Goal: Information Seeking & Learning: Learn about a topic

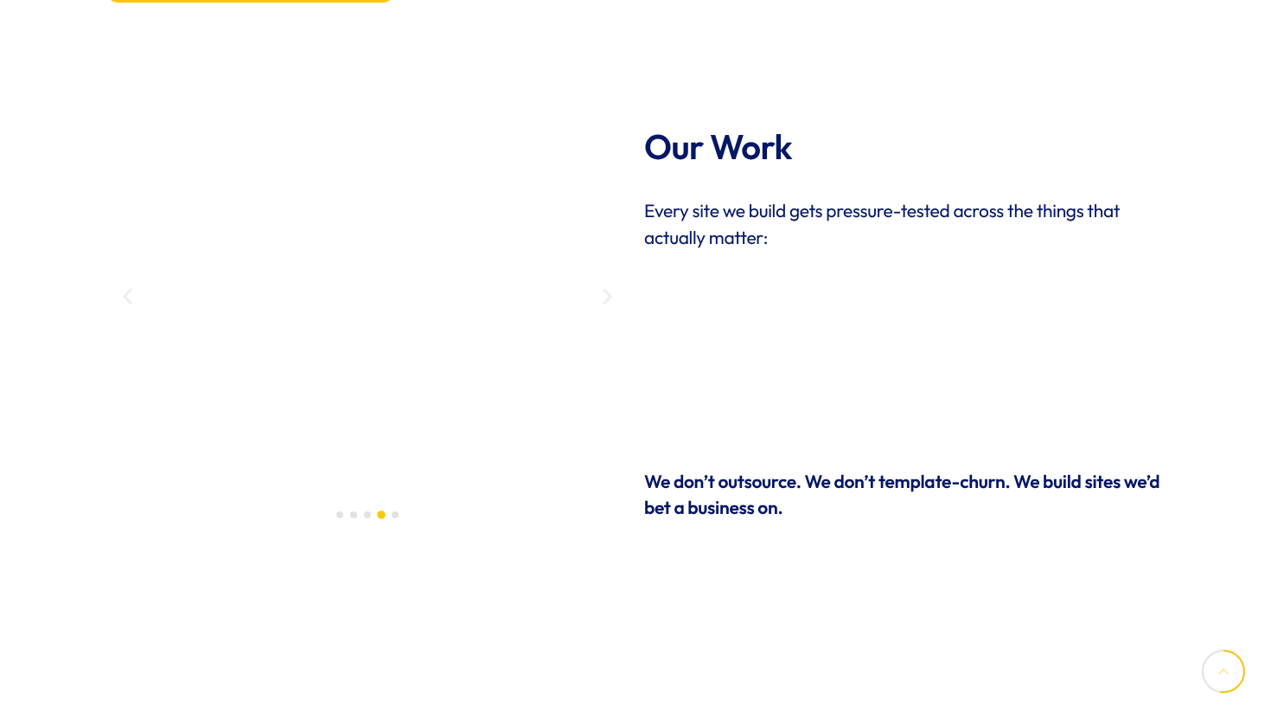
scroll to position [2633, 0]
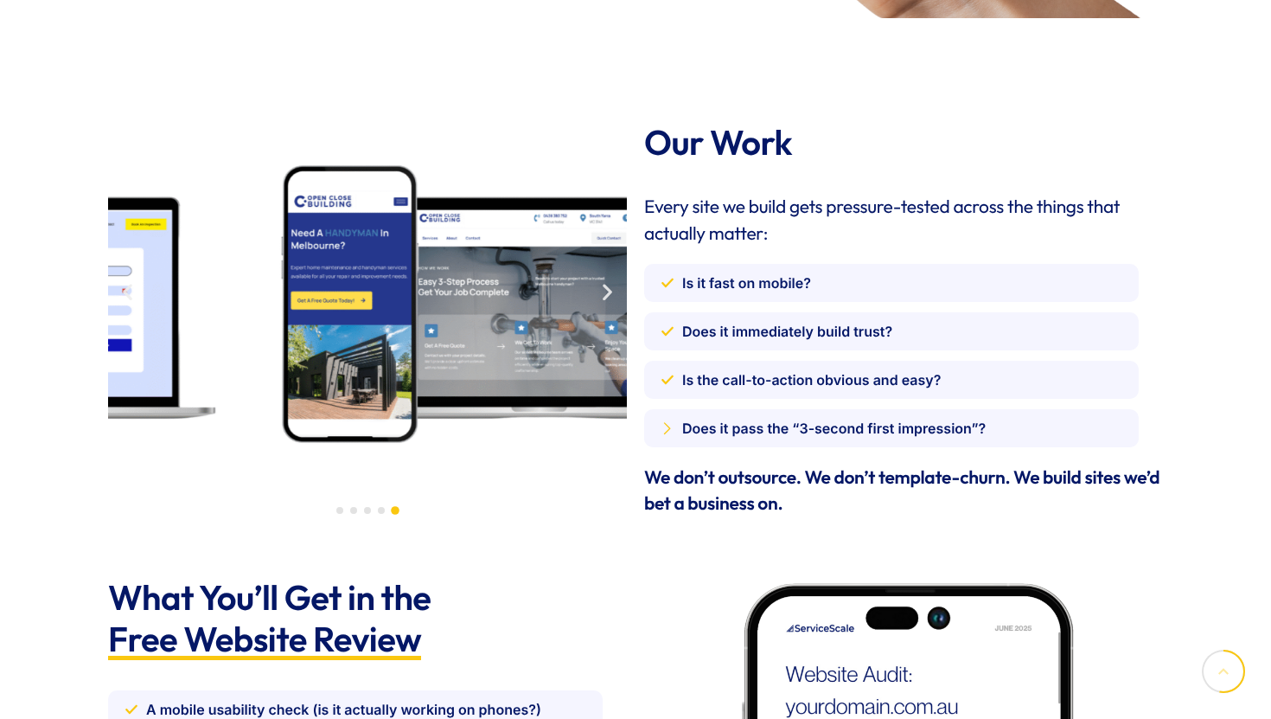
click at [581, 452] on img "5 / 5" at bounding box center [498, 303] width 519 height 363
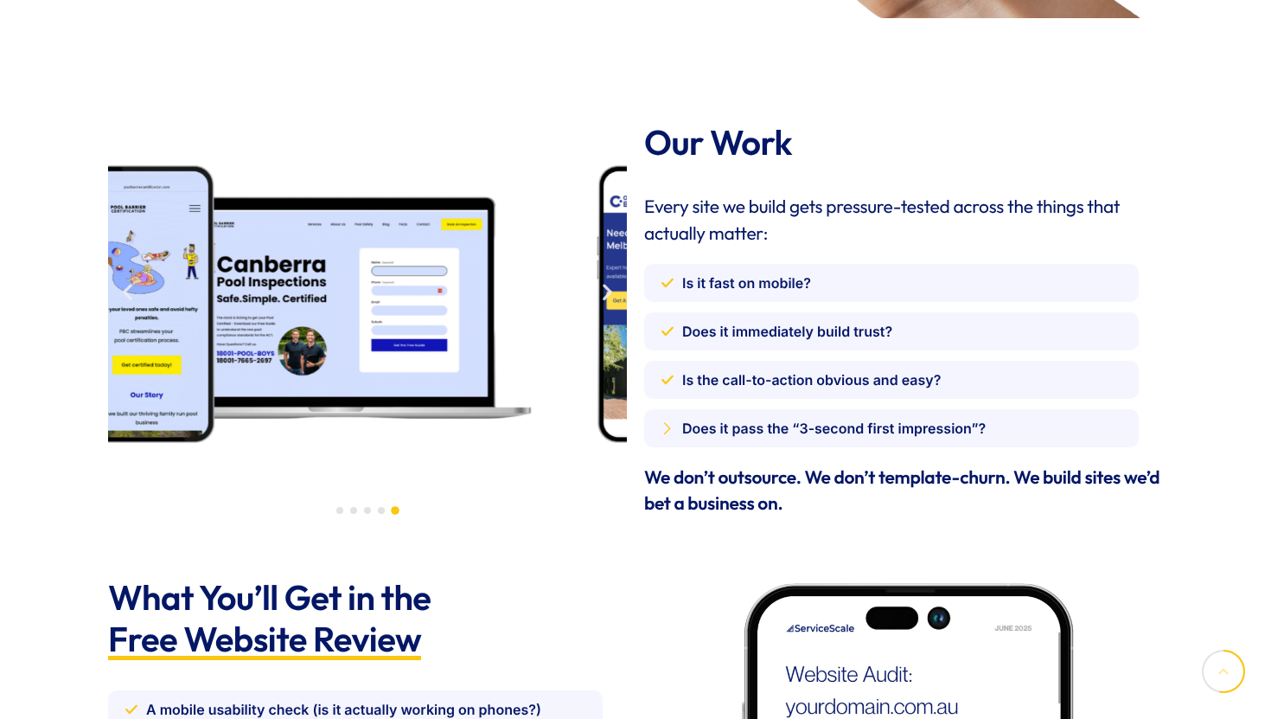
click at [762, 464] on div "Our Work Every site we build gets pressure-tested across the things that actual…" at bounding box center [635, 319] width 1072 height 412
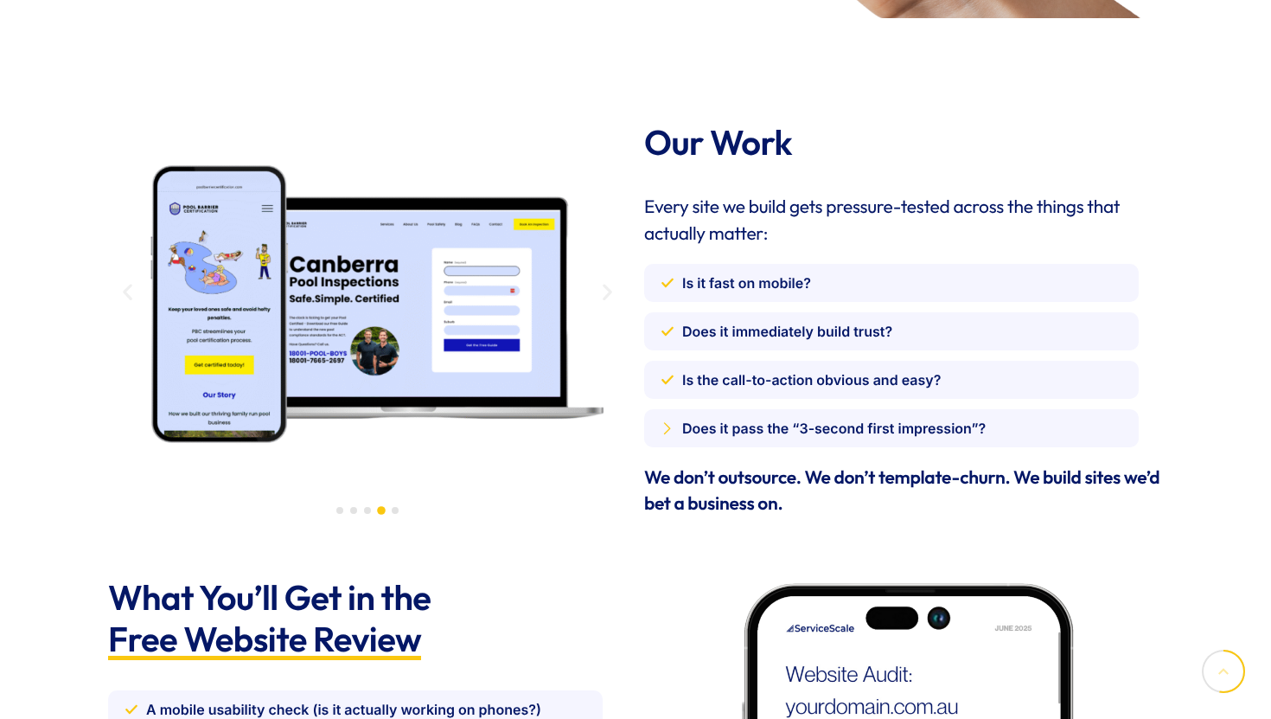
click at [587, 315] on img "4 / 5" at bounding box center [367, 303] width 519 height 363
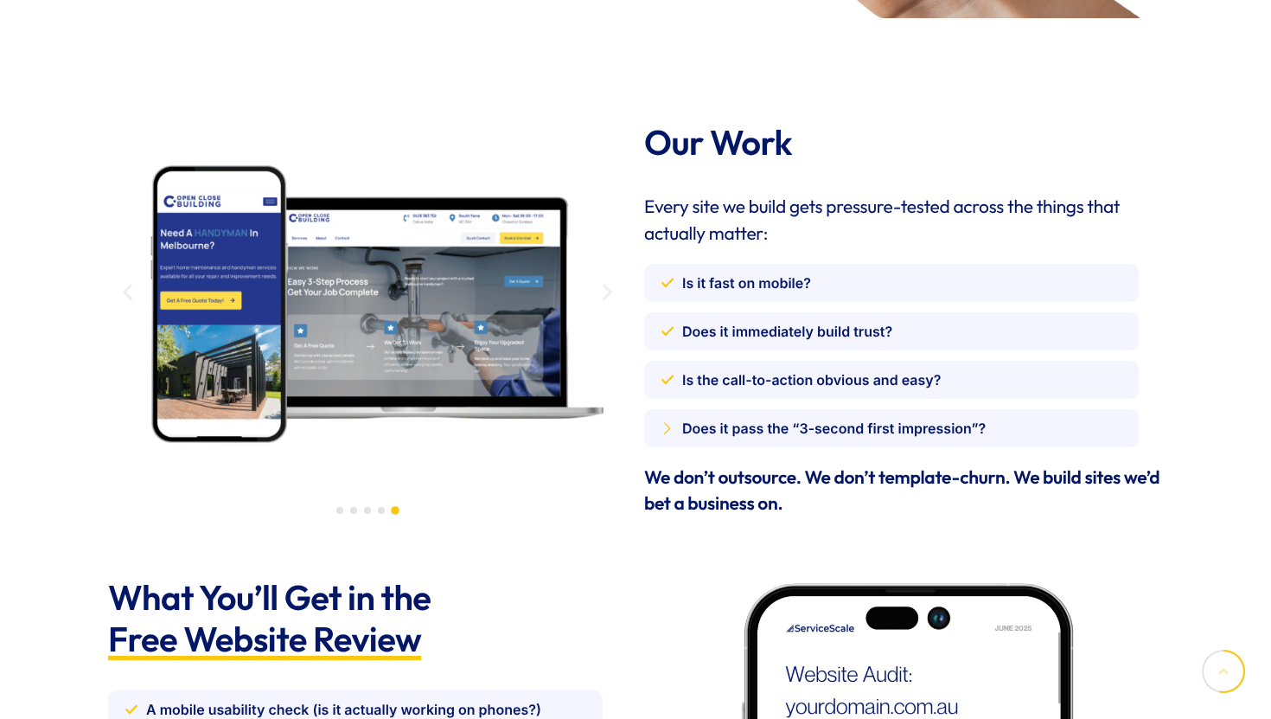
drag, startPoint x: 589, startPoint y: 315, endPoint x: 302, endPoint y: 310, distance: 287.2
click at [302, 310] on div "Image Carousel" at bounding box center [367, 303] width 519 height 363
click at [302, 310] on img "5 / 5" at bounding box center [367, 303] width 519 height 363
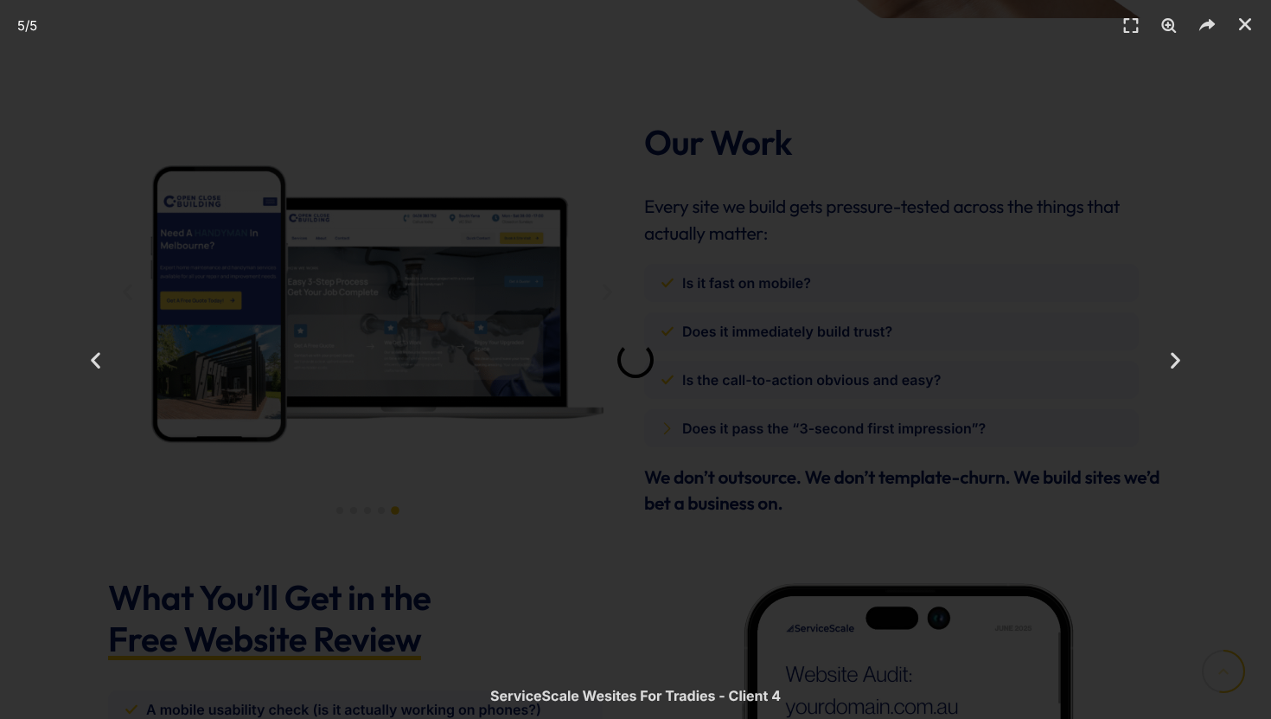
click at [648, 400] on div "5 / 5" at bounding box center [636, 360] width 1150 height 598
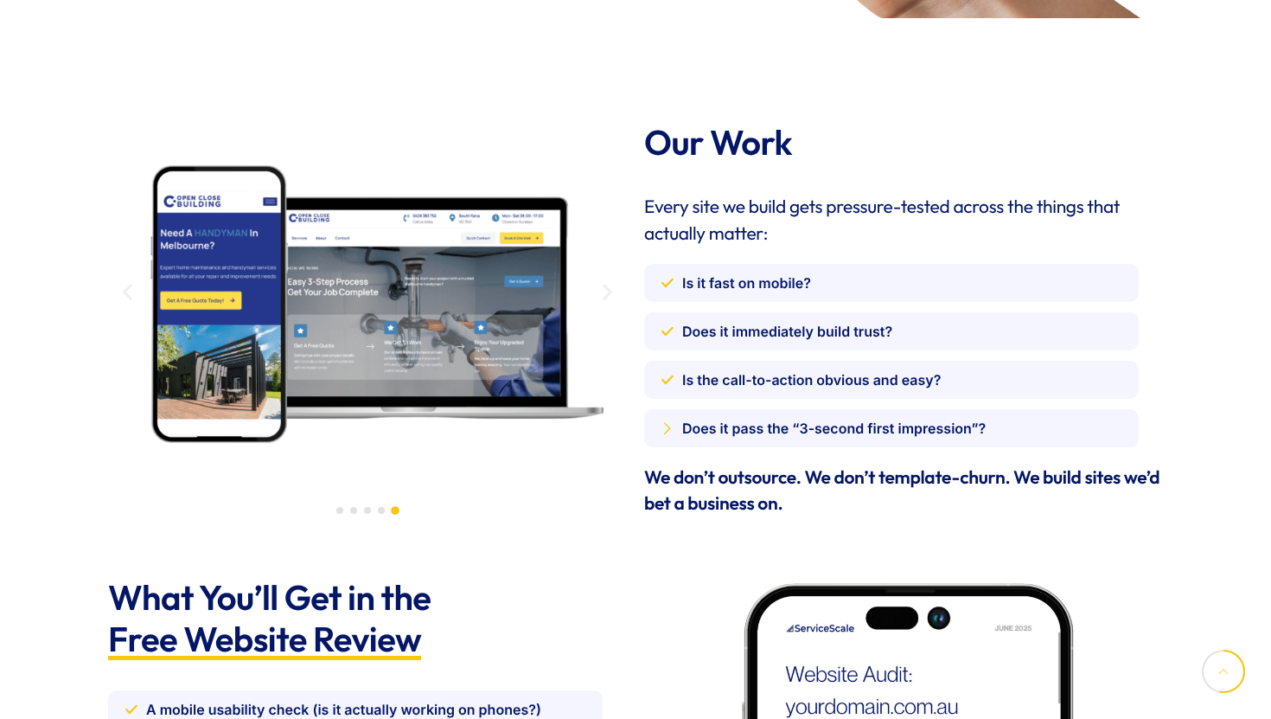
click at [612, 296] on icon "Next slide" at bounding box center [608, 291] width 22 height 22
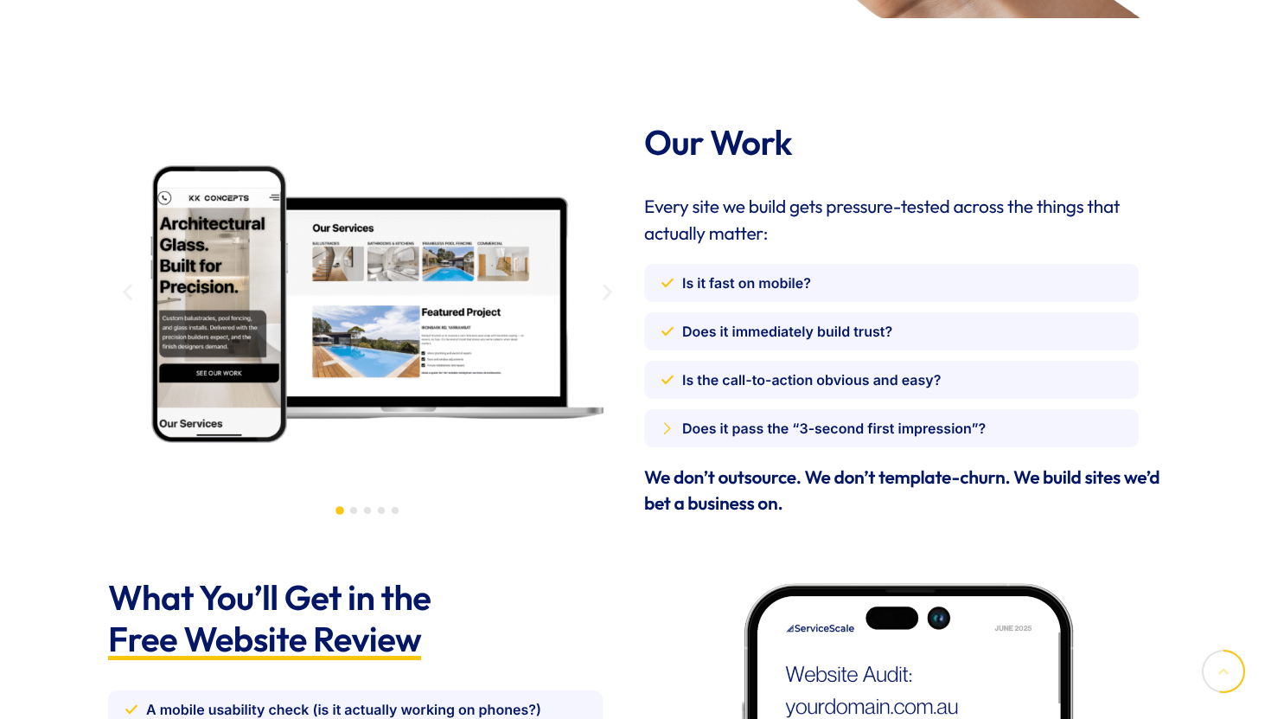
click at [612, 296] on icon "Next slide" at bounding box center [608, 291] width 22 height 22
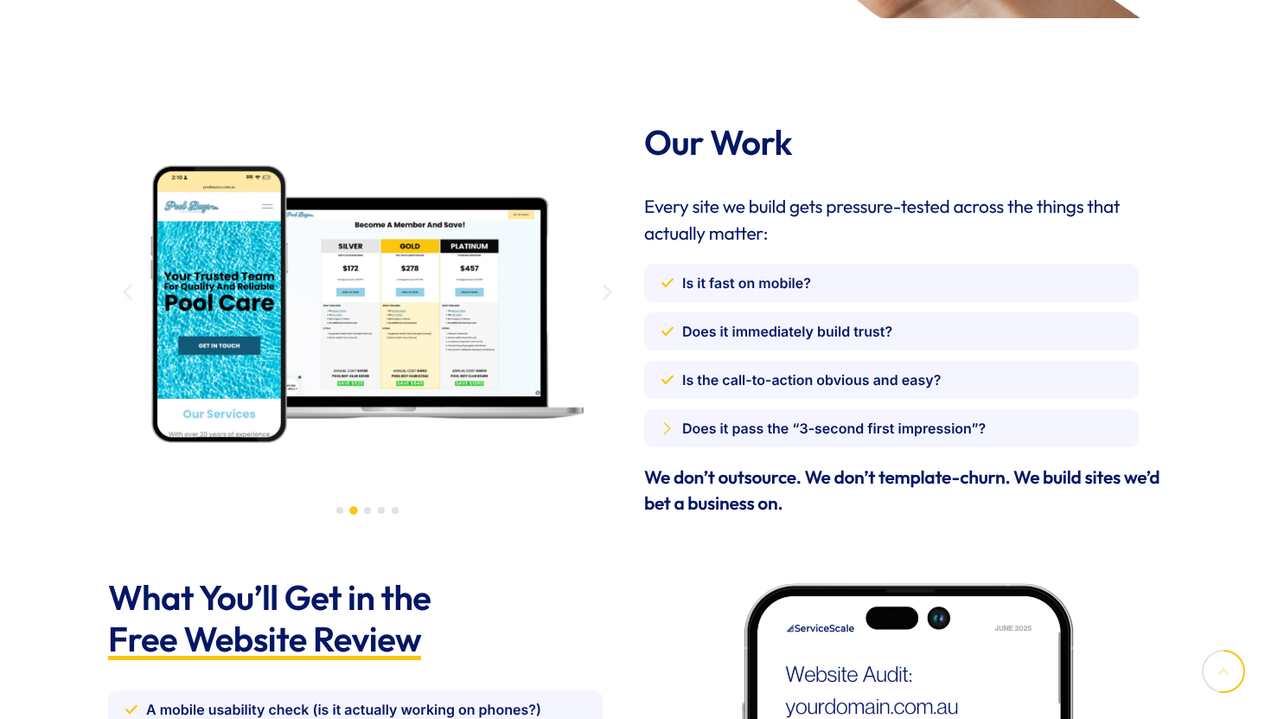
click at [612, 296] on icon "Next slide" at bounding box center [608, 291] width 22 height 22
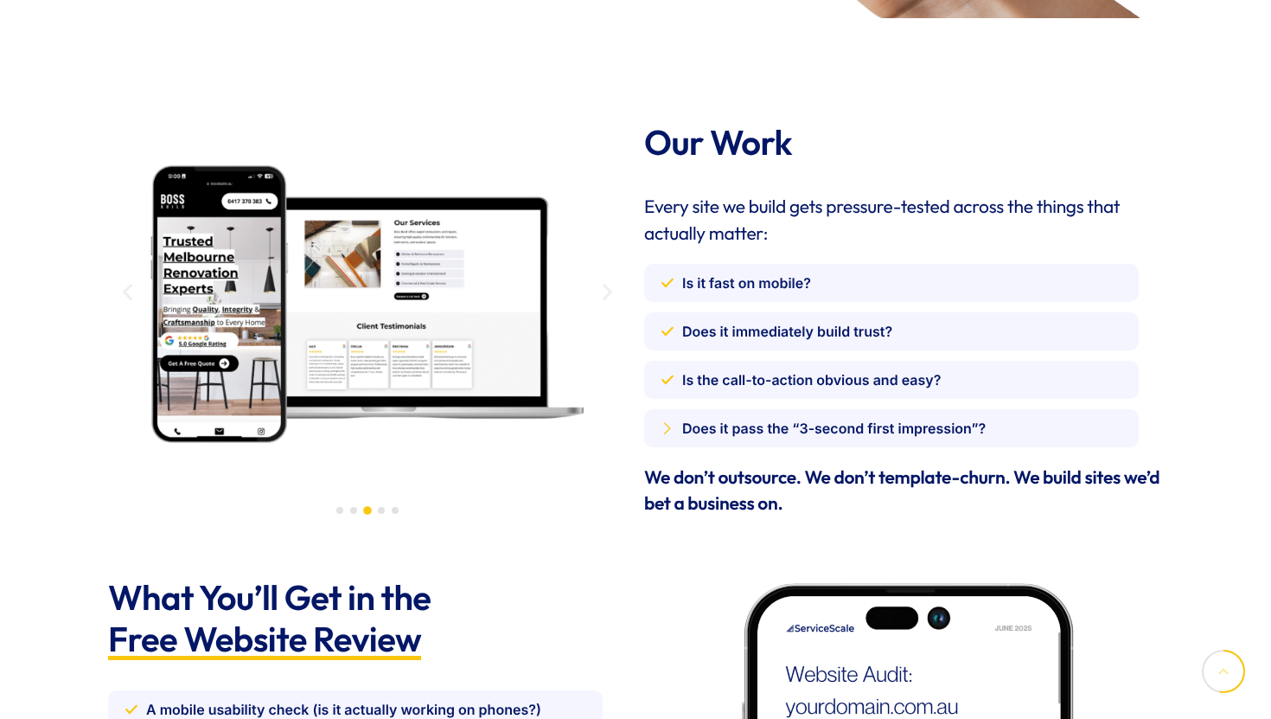
click at [612, 296] on icon "Next slide" at bounding box center [608, 291] width 22 height 22
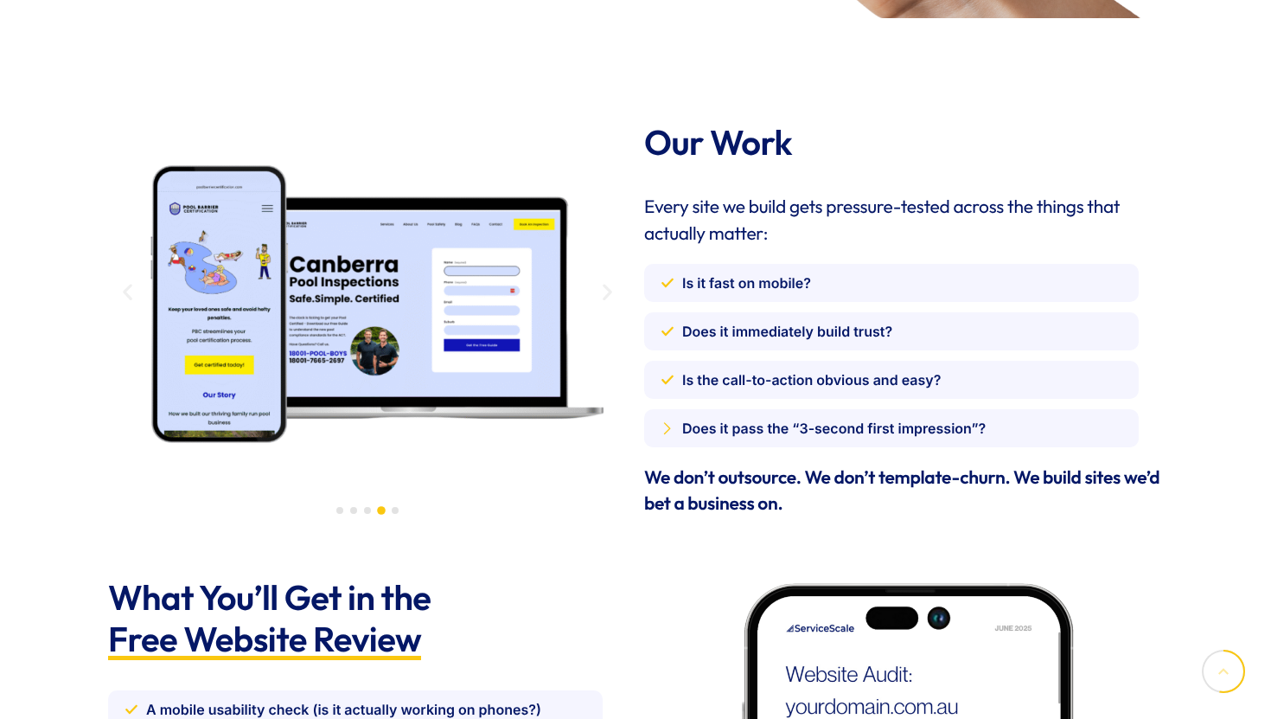
click at [612, 296] on icon "Next slide" at bounding box center [608, 291] width 22 height 22
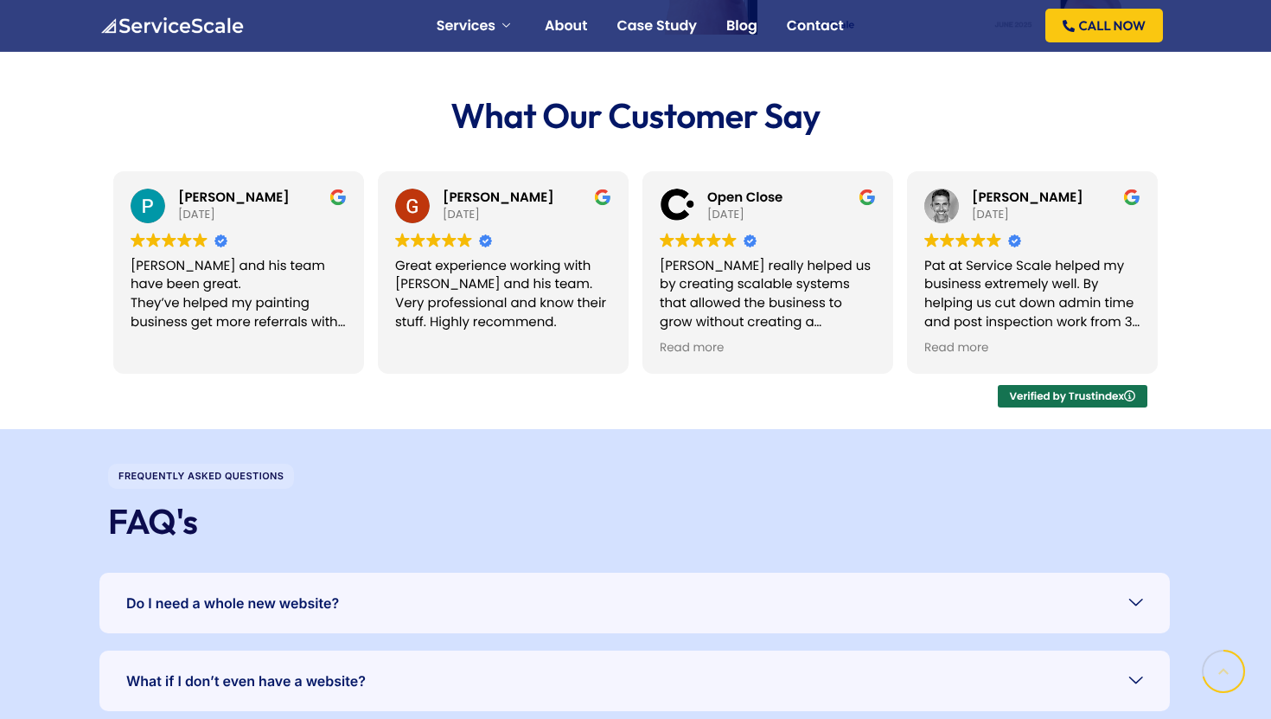
scroll to position [3667, 0]
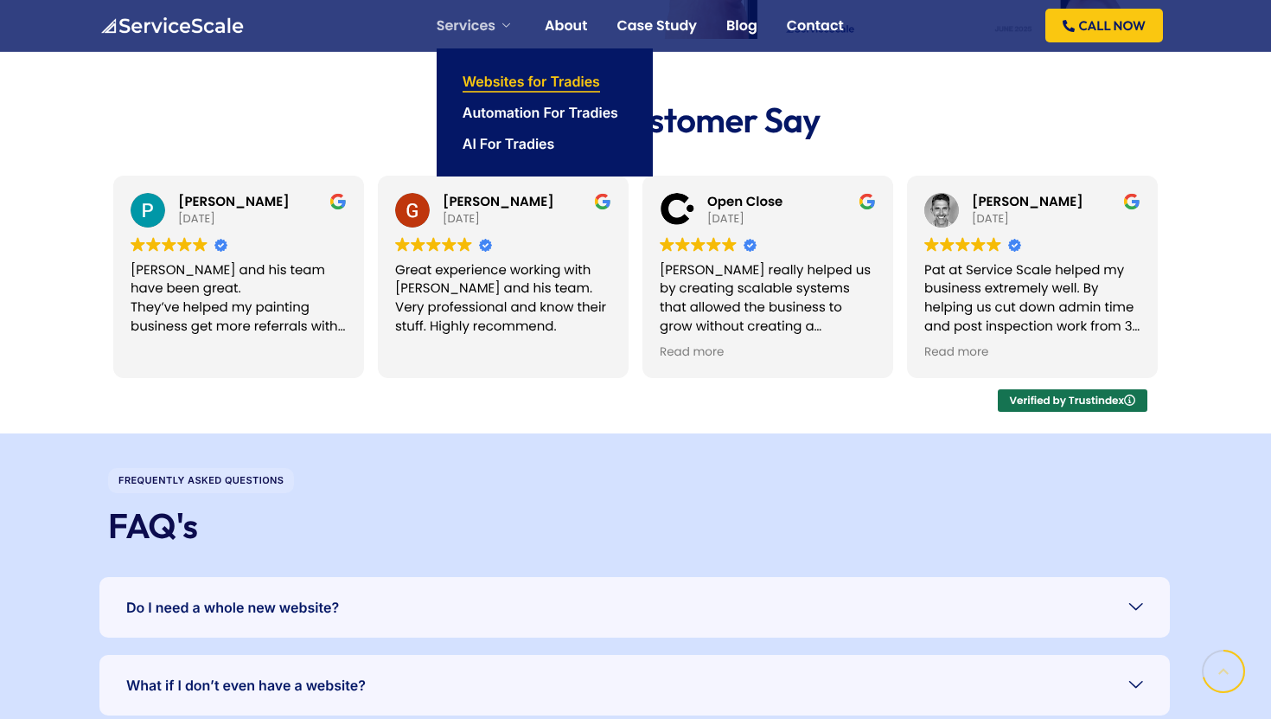
click at [514, 86] on link "Websites for Tradies" at bounding box center [532, 81] width 138 height 14
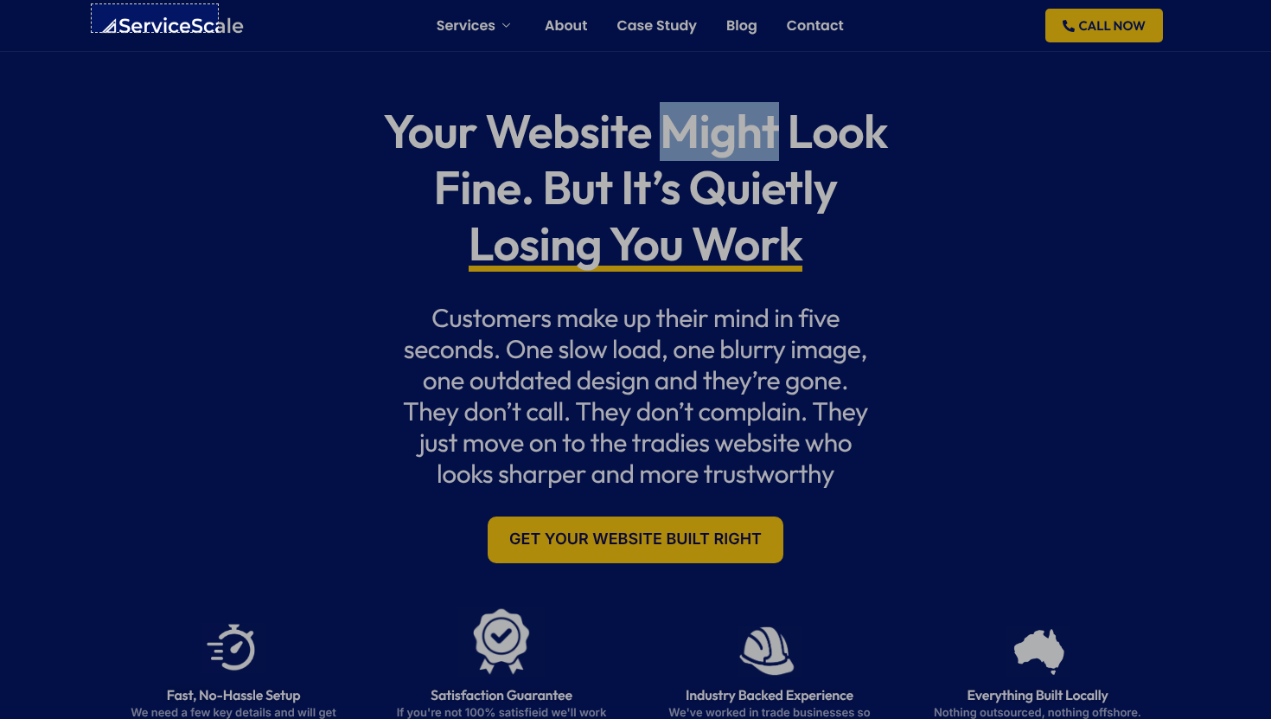
drag, startPoint x: 218, startPoint y: 32, endPoint x: 92, endPoint y: 5, distance: 129.1
drag, startPoint x: 216, startPoint y: 33, endPoint x: 263, endPoint y: 75, distance: 63.1
click at [263, 75] on div at bounding box center [264, 75] width 8 height 8
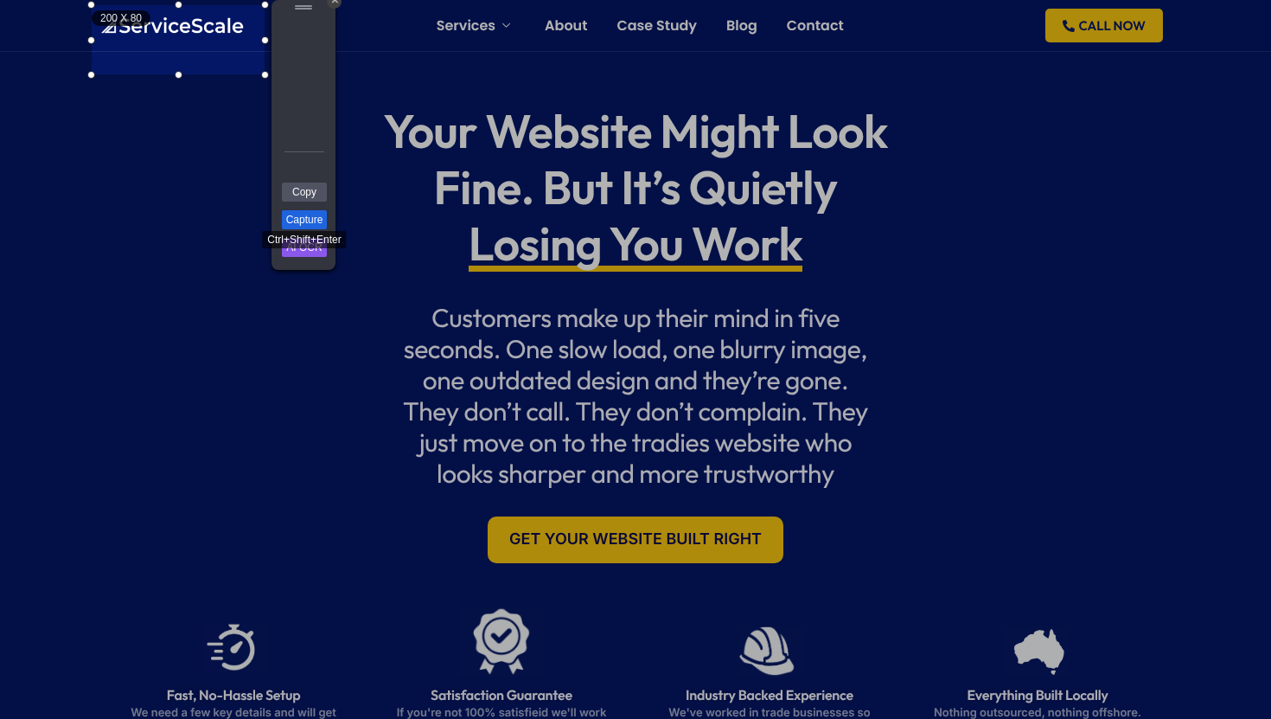
click at [298, 213] on link "Capture" at bounding box center [304, 219] width 45 height 19
